Goal: Task Accomplishment & Management: Complete application form

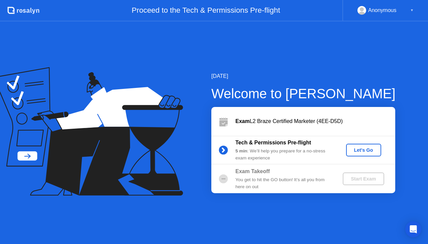
click at [368, 152] on div "Let's Go" at bounding box center [364, 150] width 30 height 5
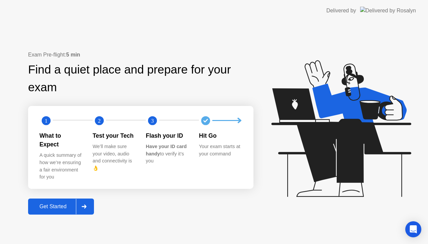
click at [73, 204] on div "Get Started" at bounding box center [53, 207] width 46 height 6
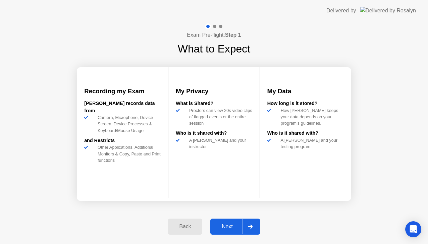
click at [226, 222] on button "Next" at bounding box center [235, 227] width 50 height 16
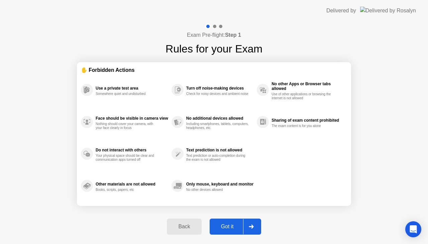
click at [240, 227] on div "Got it" at bounding box center [227, 227] width 31 height 6
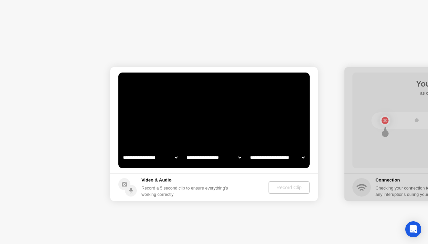
select select "**********"
select select "*******"
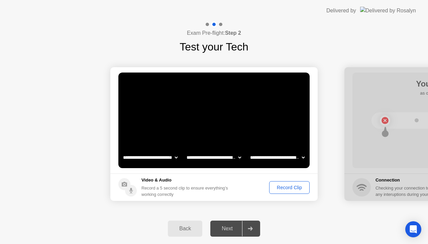
click at [303, 187] on div "Record Clip" at bounding box center [290, 187] width 36 height 5
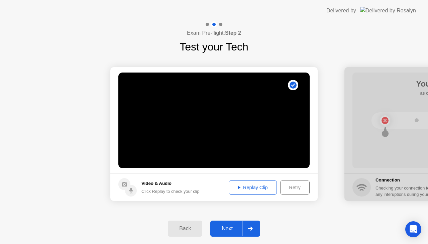
click at [250, 229] on icon at bounding box center [250, 229] width 5 height 4
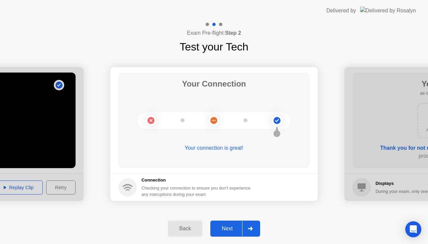
click at [244, 227] on div at bounding box center [250, 228] width 16 height 15
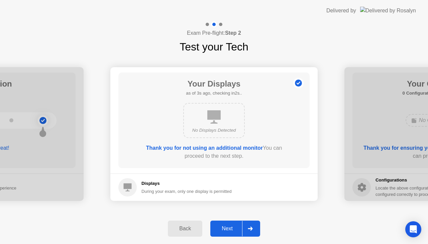
click at [251, 230] on icon at bounding box center [250, 229] width 5 height 4
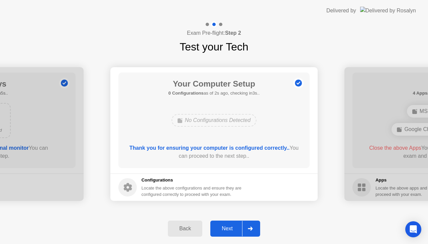
click at [253, 230] on icon at bounding box center [250, 229] width 5 height 4
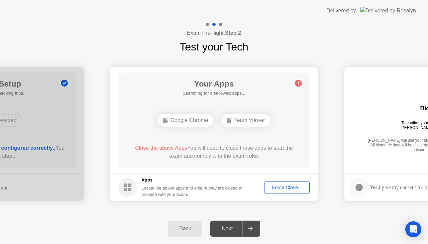
click at [286, 188] on div "Force Close..." at bounding box center [287, 187] width 41 height 5
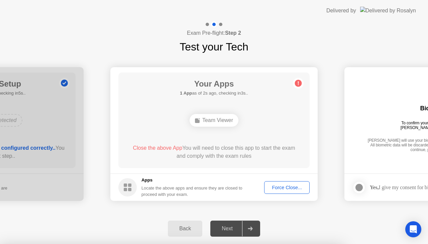
click at [347, 244] on div at bounding box center [214, 244] width 428 height 0
click at [285, 185] on div "Force Close..." at bounding box center [287, 187] width 41 height 5
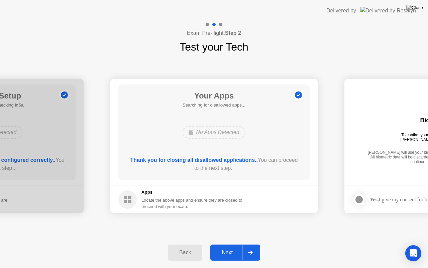
click at [254, 244] on div at bounding box center [250, 252] width 16 height 15
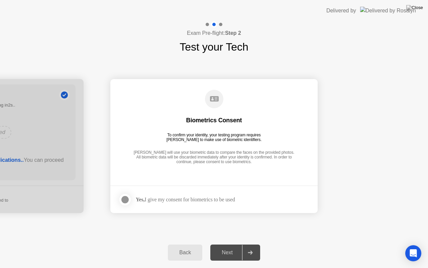
click at [248, 244] on div at bounding box center [250, 252] width 16 height 15
click at [128, 200] on div at bounding box center [125, 199] width 8 height 8
click at [233, 244] on div "Next" at bounding box center [228, 252] width 30 height 6
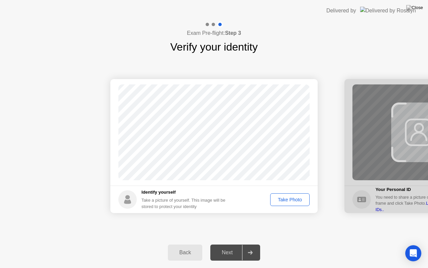
click at [291, 198] on div "Take Photo" at bounding box center [290, 199] width 35 height 5
click at [254, 244] on div at bounding box center [250, 252] width 16 height 15
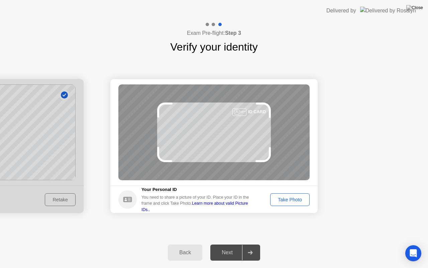
click at [284, 202] on div "Take Photo" at bounding box center [290, 199] width 35 height 5
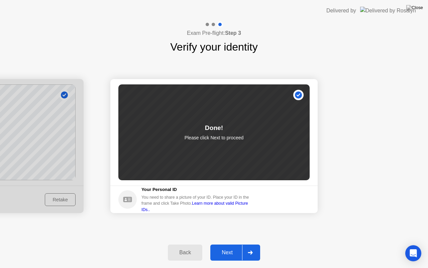
click at [255, 244] on div at bounding box center [250, 252] width 16 height 15
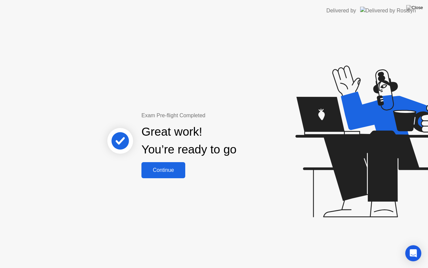
click at [172, 170] on div "Continue" at bounding box center [164, 170] width 40 height 6
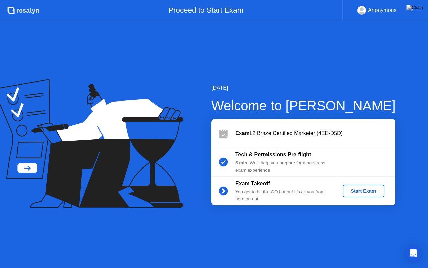
click at [362, 191] on div "Start Exam" at bounding box center [364, 190] width 36 height 5
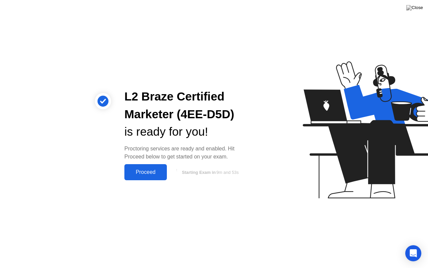
click at [149, 172] on div "Proceed" at bounding box center [145, 172] width 38 height 6
